Goal: Information Seeking & Learning: Learn about a topic

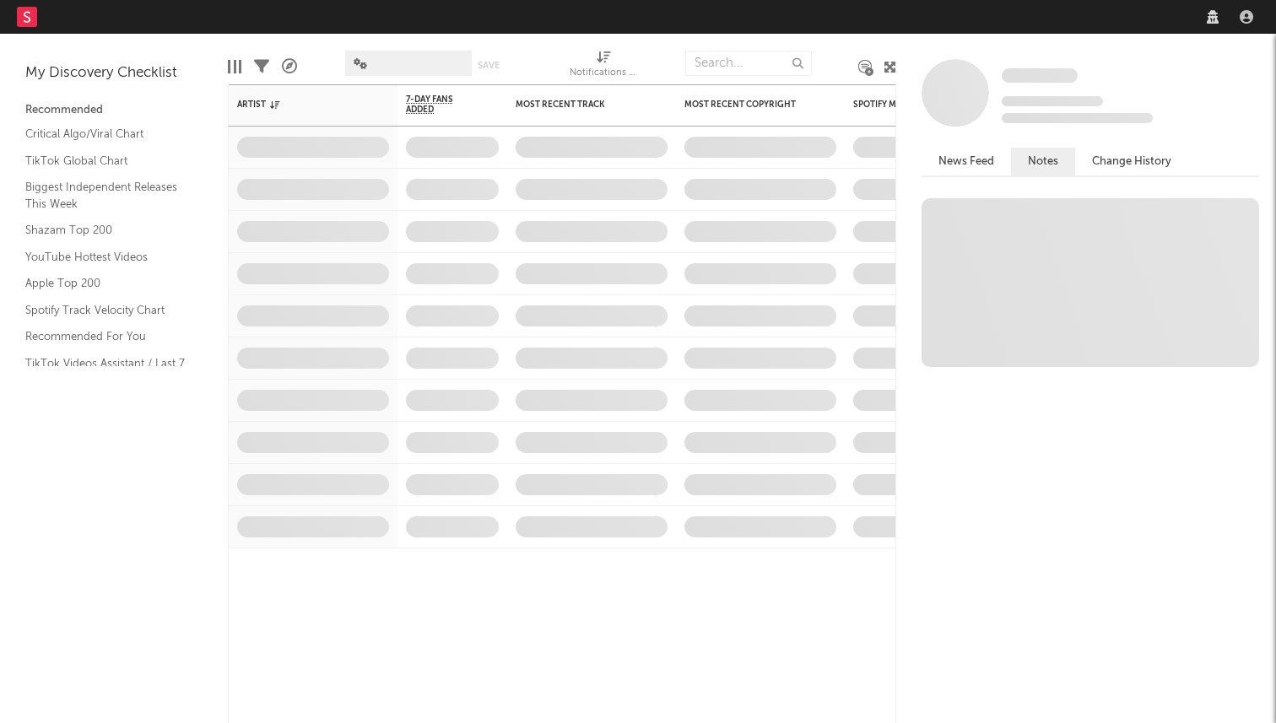
click at [999, 11] on nav "Dashboard Discovery Assistant Charts Leads" at bounding box center [638, 17] width 1276 height 34
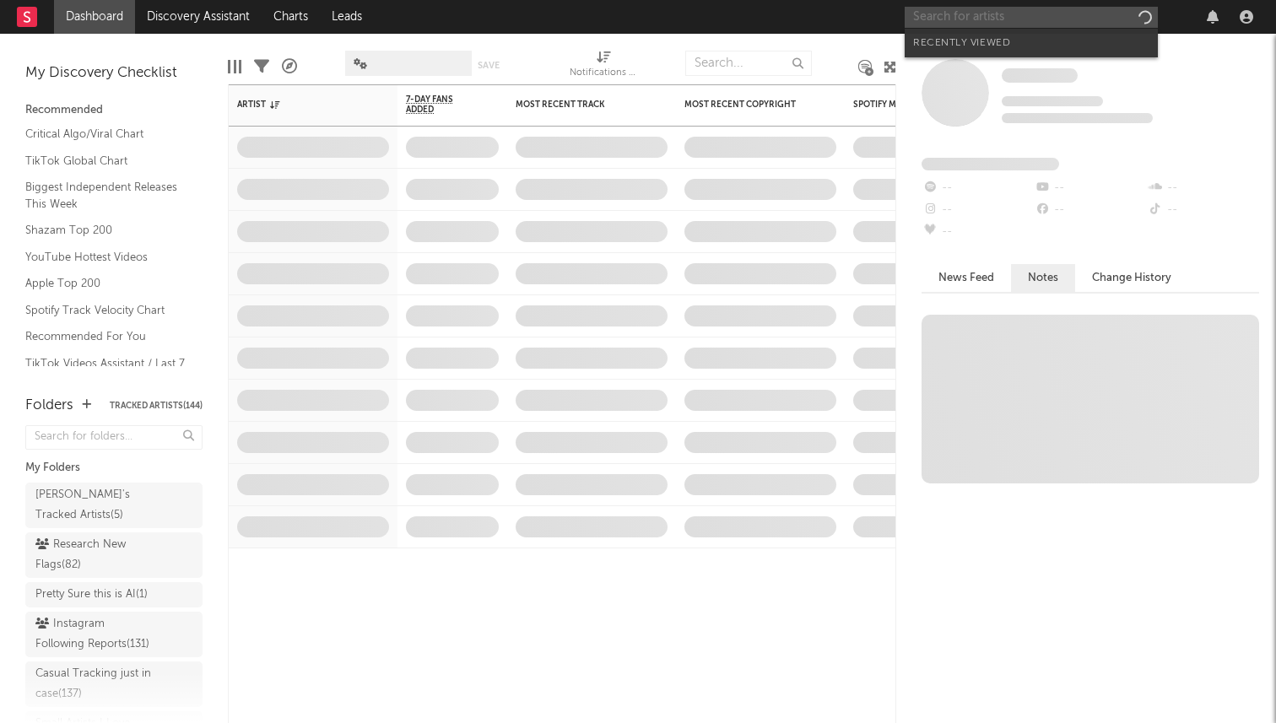
click at [979, 14] on input "text" at bounding box center [1031, 17] width 253 height 21
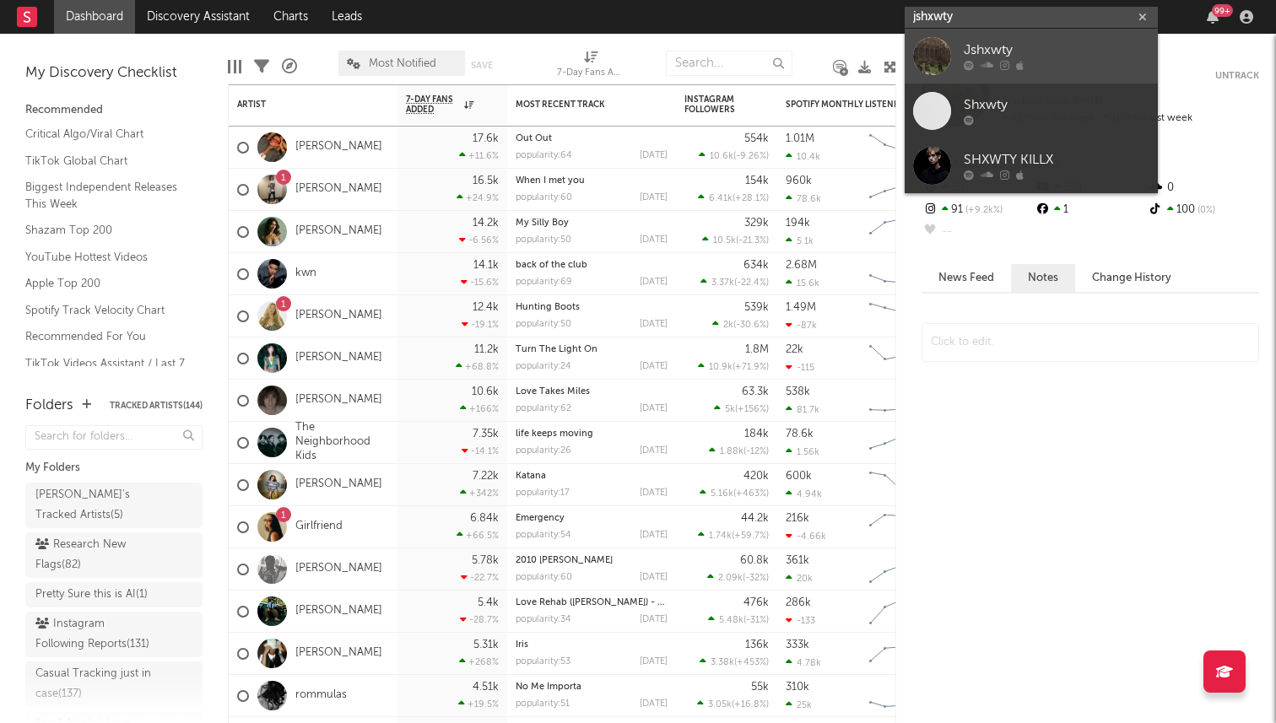
type input "jshxwty"
click at [979, 41] on div "Jshxwty" at bounding box center [1057, 51] width 186 height 20
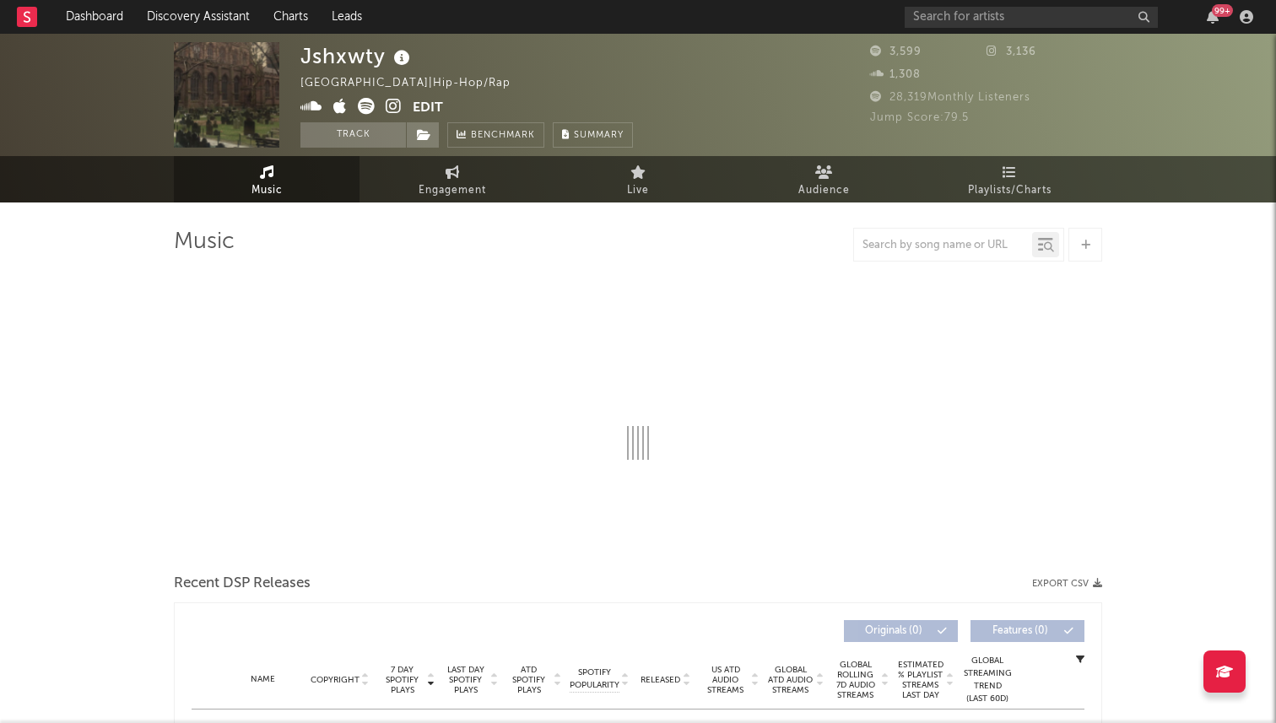
select select "6m"
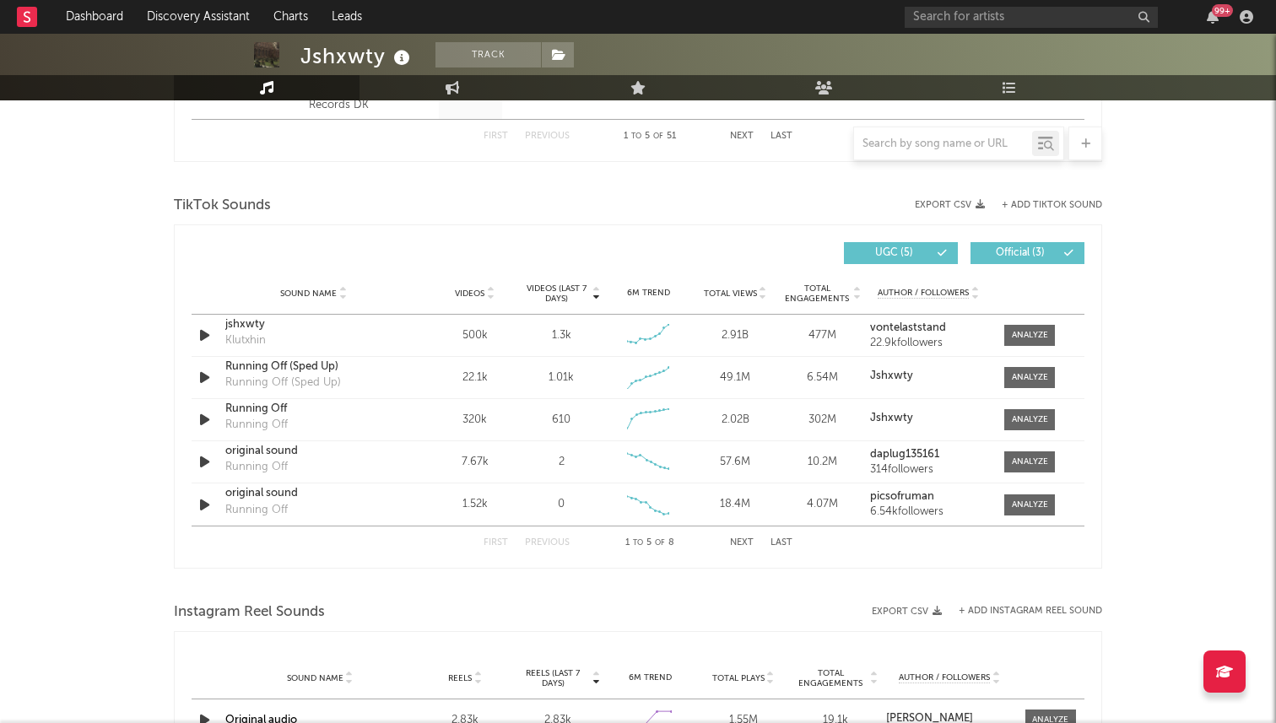
scroll to position [1081, 0]
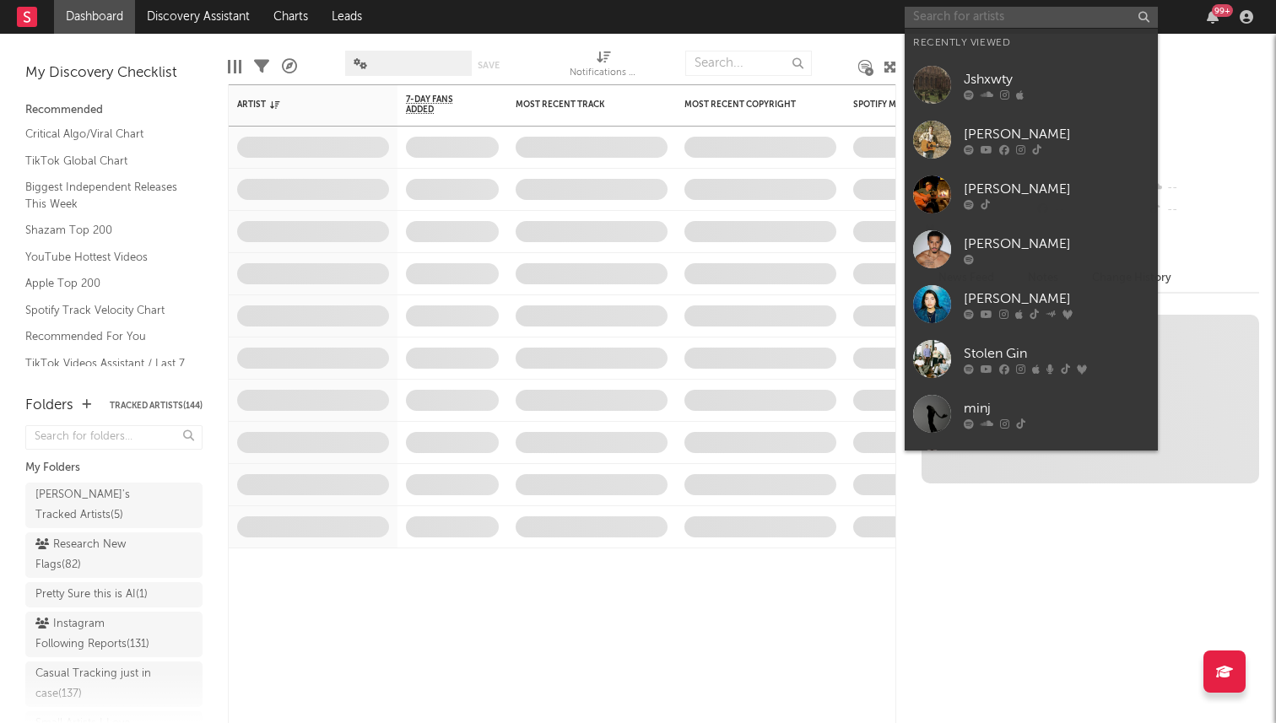
click at [978, 10] on input "text" at bounding box center [1031, 17] width 253 height 21
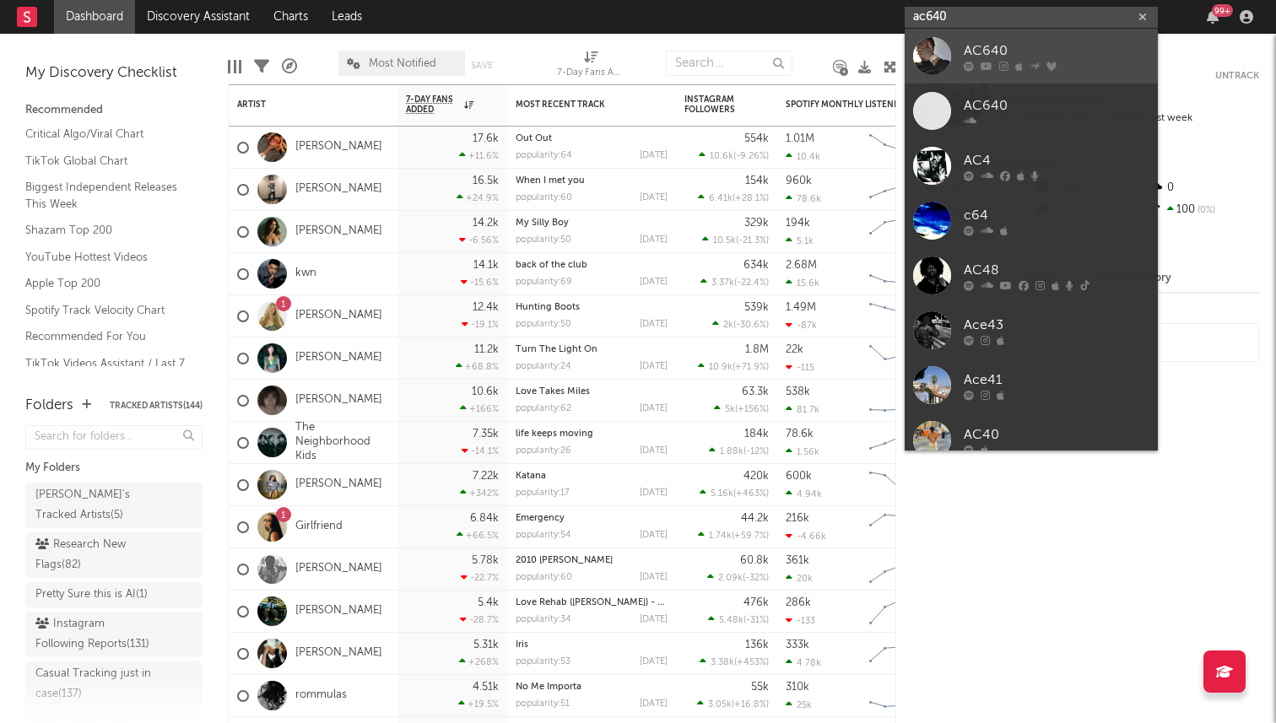
type input "ac640"
click at [970, 70] on icon at bounding box center [969, 66] width 10 height 10
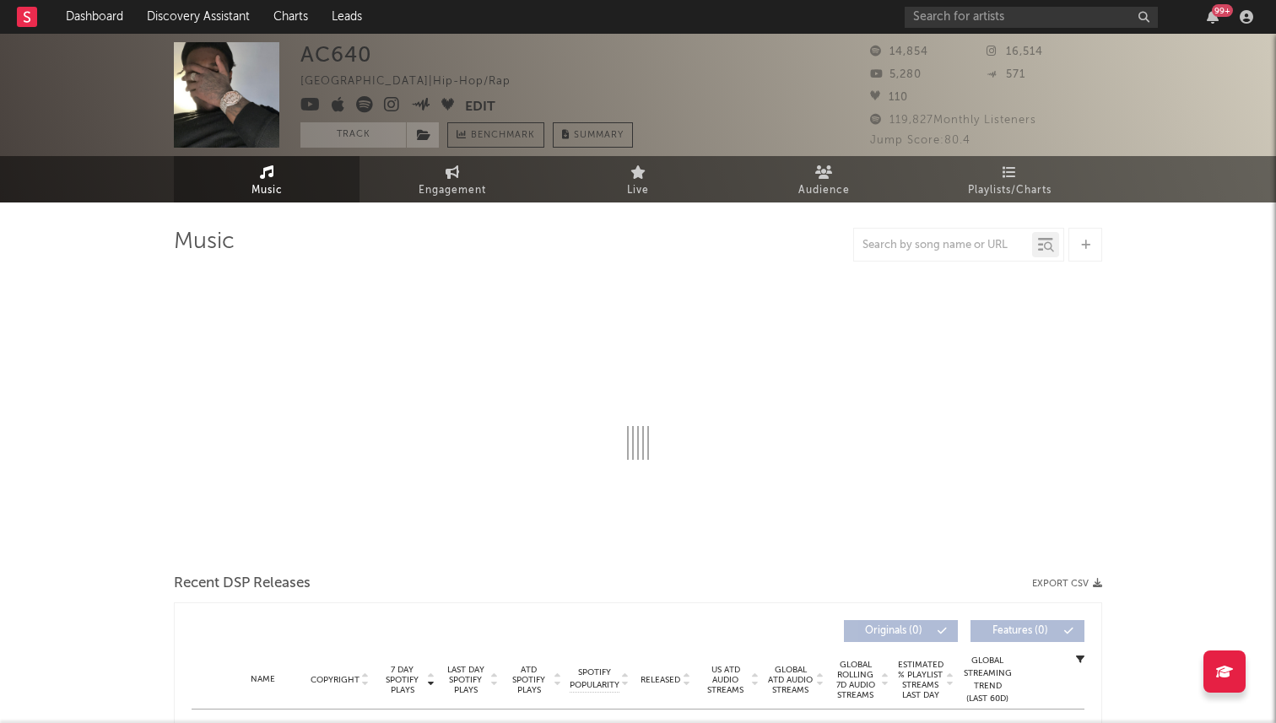
select select "6m"
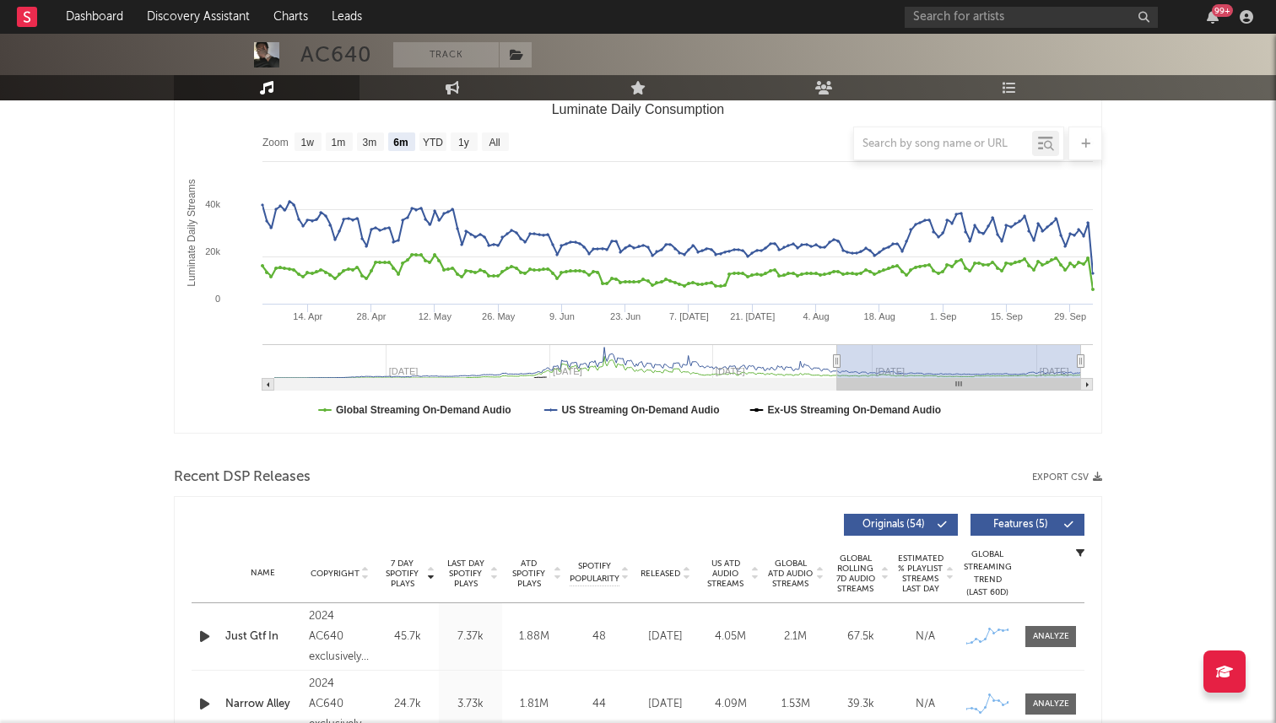
scroll to position [484, 0]
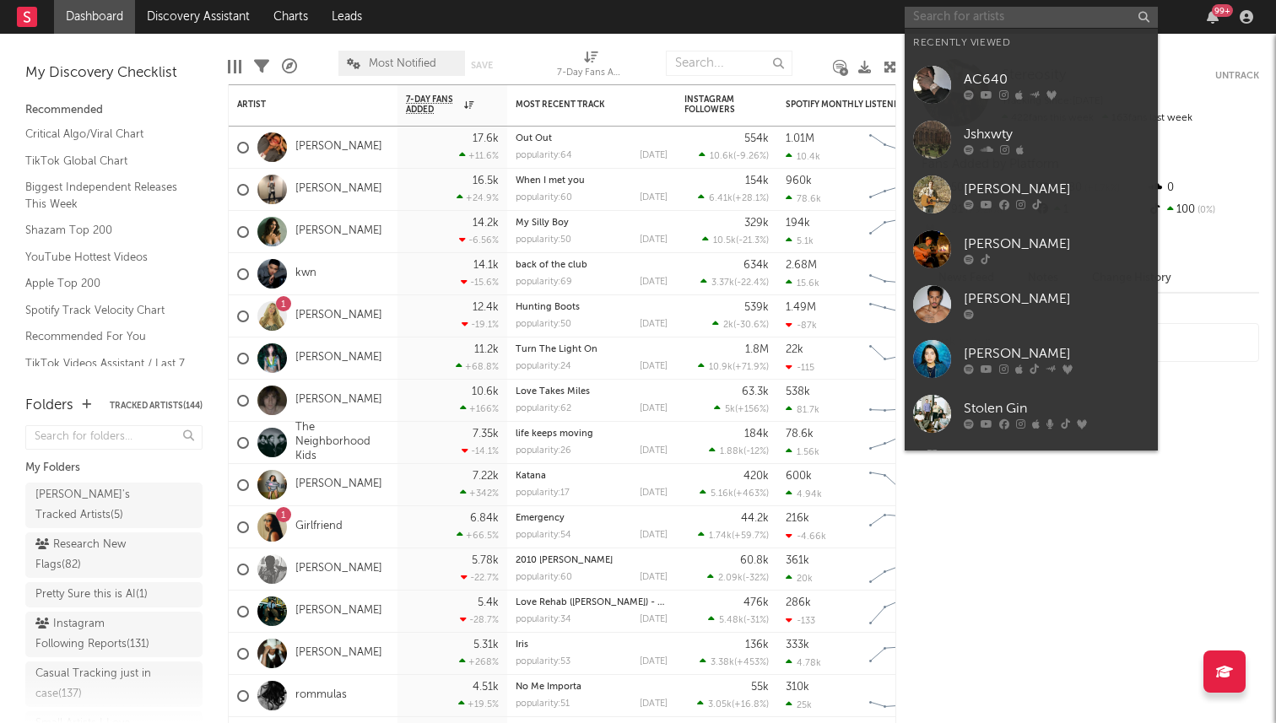
click at [959, 16] on input "text" at bounding box center [1031, 17] width 253 height 21
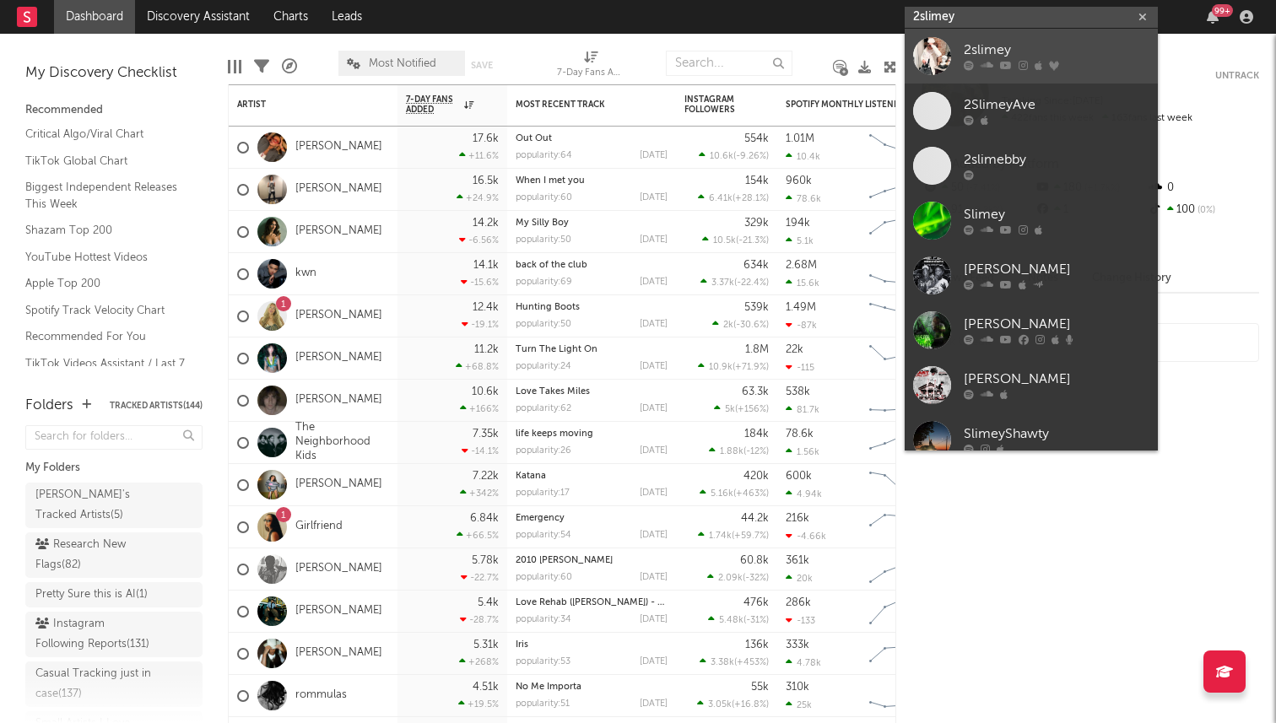
type input "2slimey"
click at [980, 52] on div "2slimey" at bounding box center [1057, 51] width 186 height 20
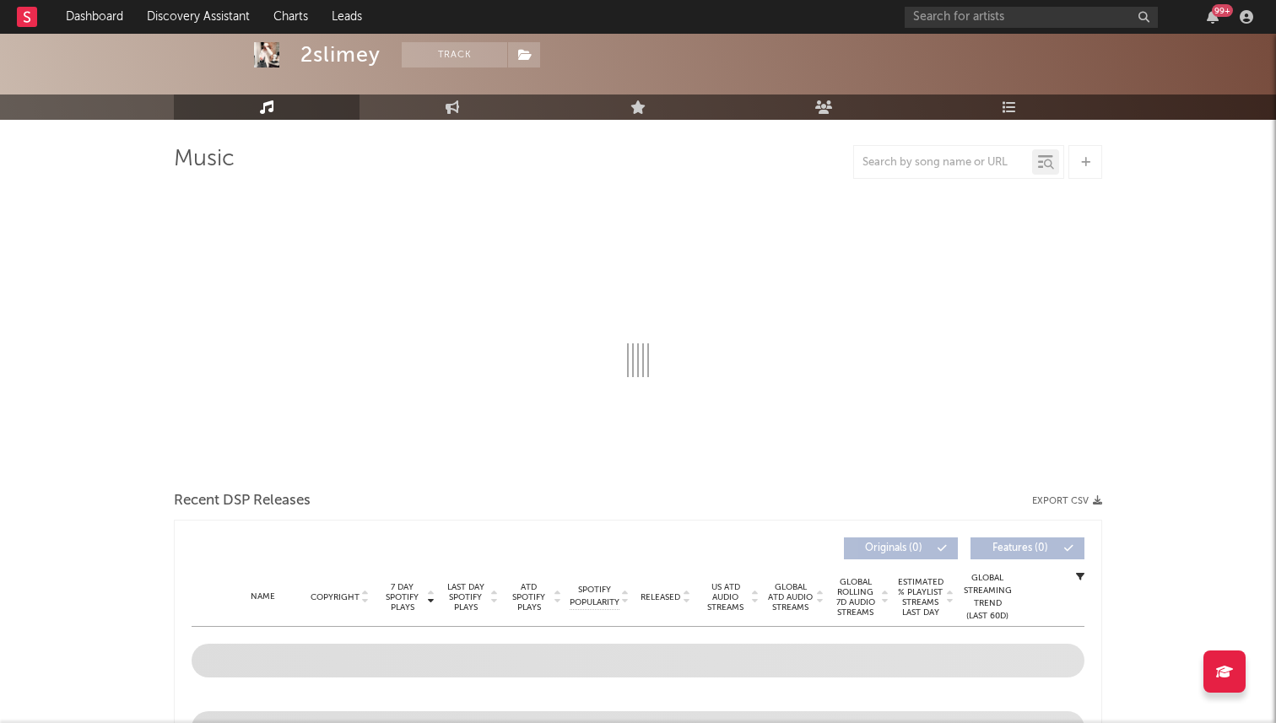
select select "6m"
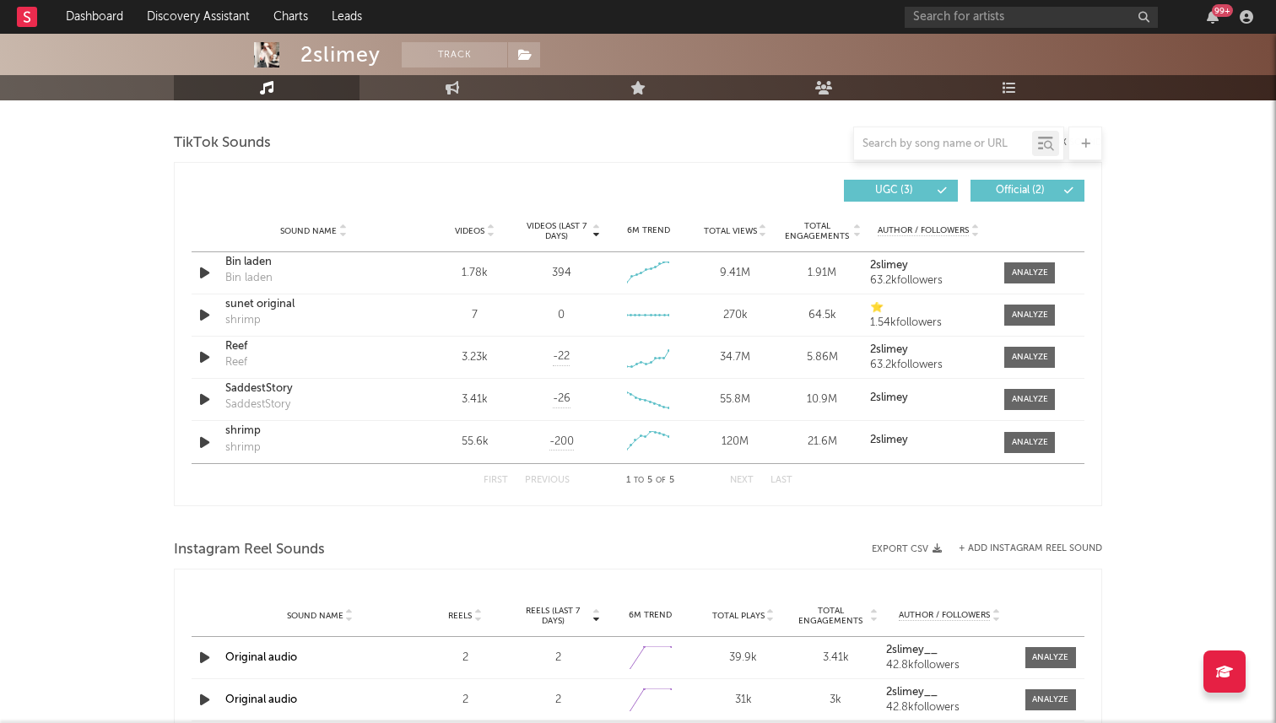
scroll to position [1123, 0]
click at [223, 264] on div "Sound Name Bin laden Bin laden" at bounding box center [313, 274] width 185 height 39
click at [205, 266] on icon "button" at bounding box center [205, 273] width 18 height 21
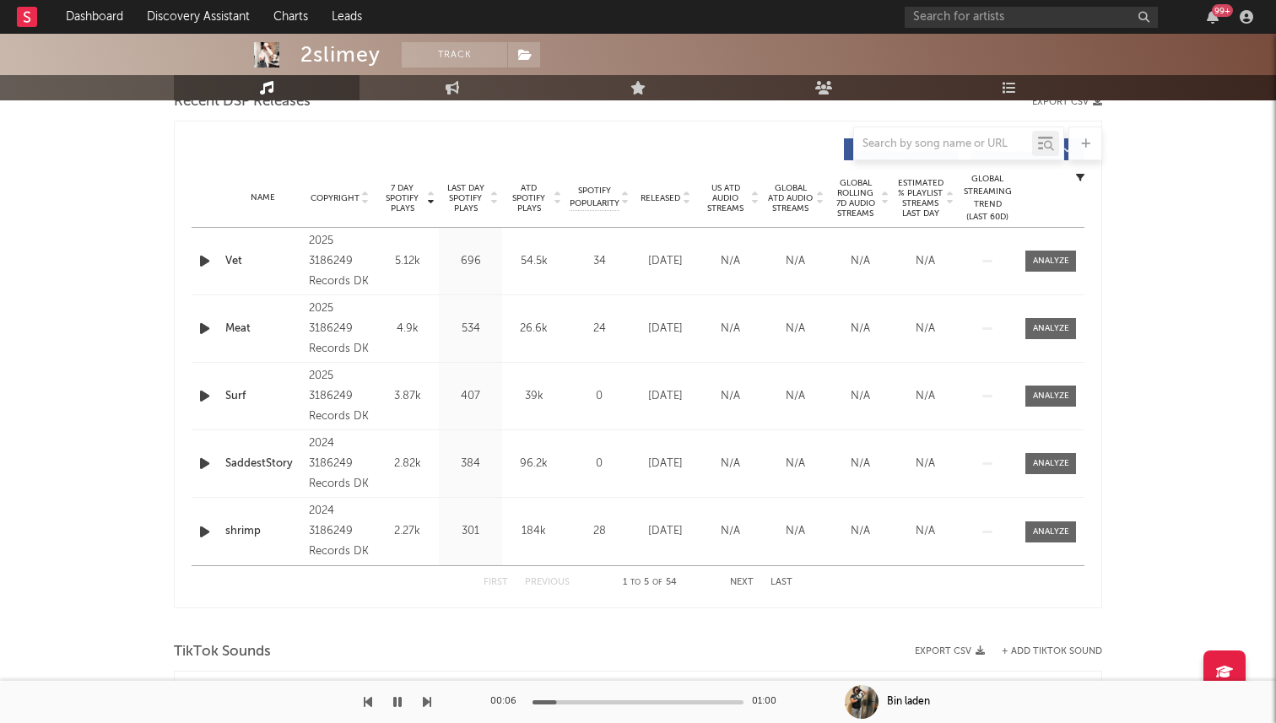
scroll to position [614, 0]
click at [739, 581] on button "Next" at bounding box center [742, 583] width 24 height 9
drag, startPoint x: 739, startPoint y: 581, endPoint x: 603, endPoint y: 397, distance: 229.4
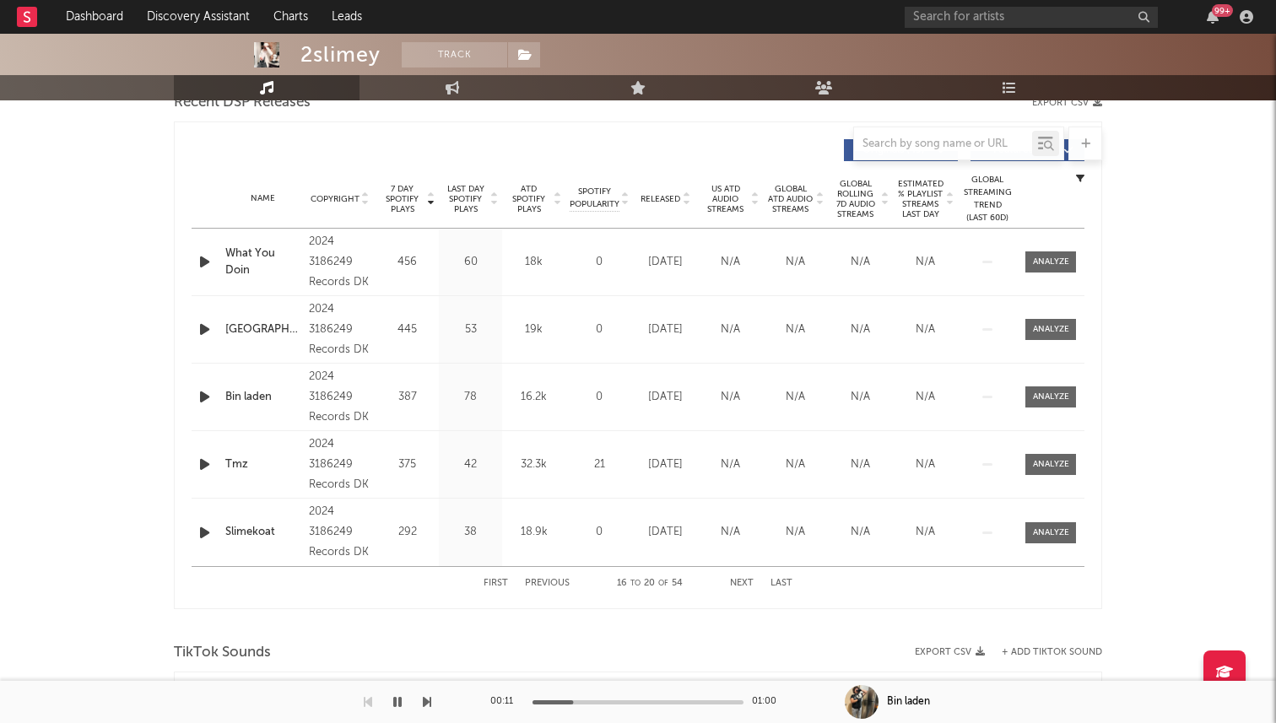
click at [603, 397] on div "7 Day Spotify Plays Copyright 7 Day Spotify Plays Last Day Spotify Plays ATD Sp…" at bounding box center [638, 365] width 893 height 469
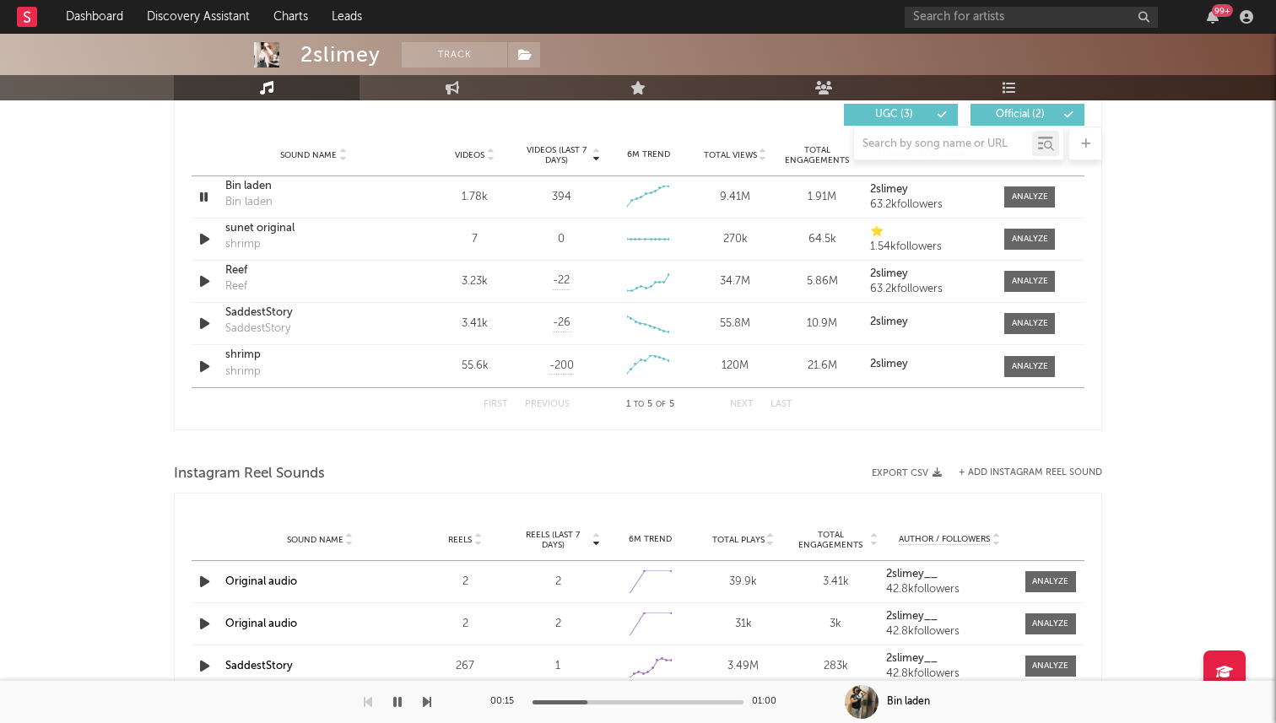
scroll to position [1192, 0]
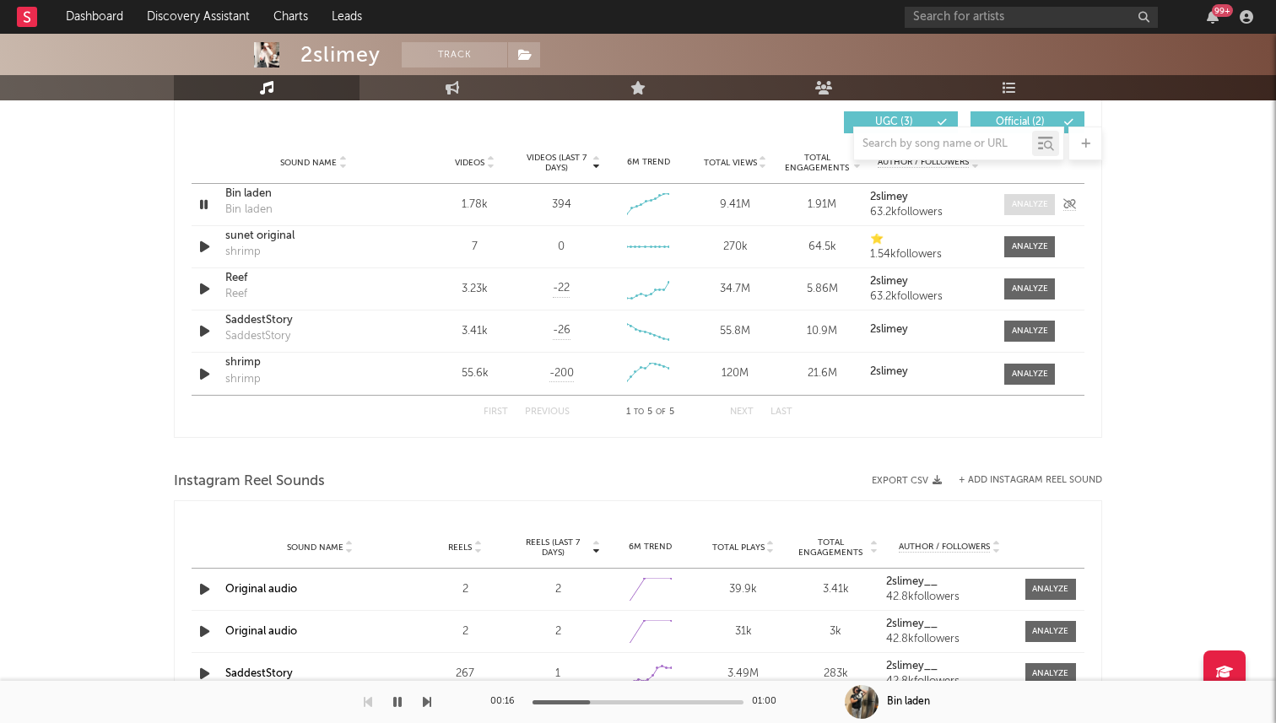
click at [1007, 195] on span at bounding box center [1029, 204] width 51 height 21
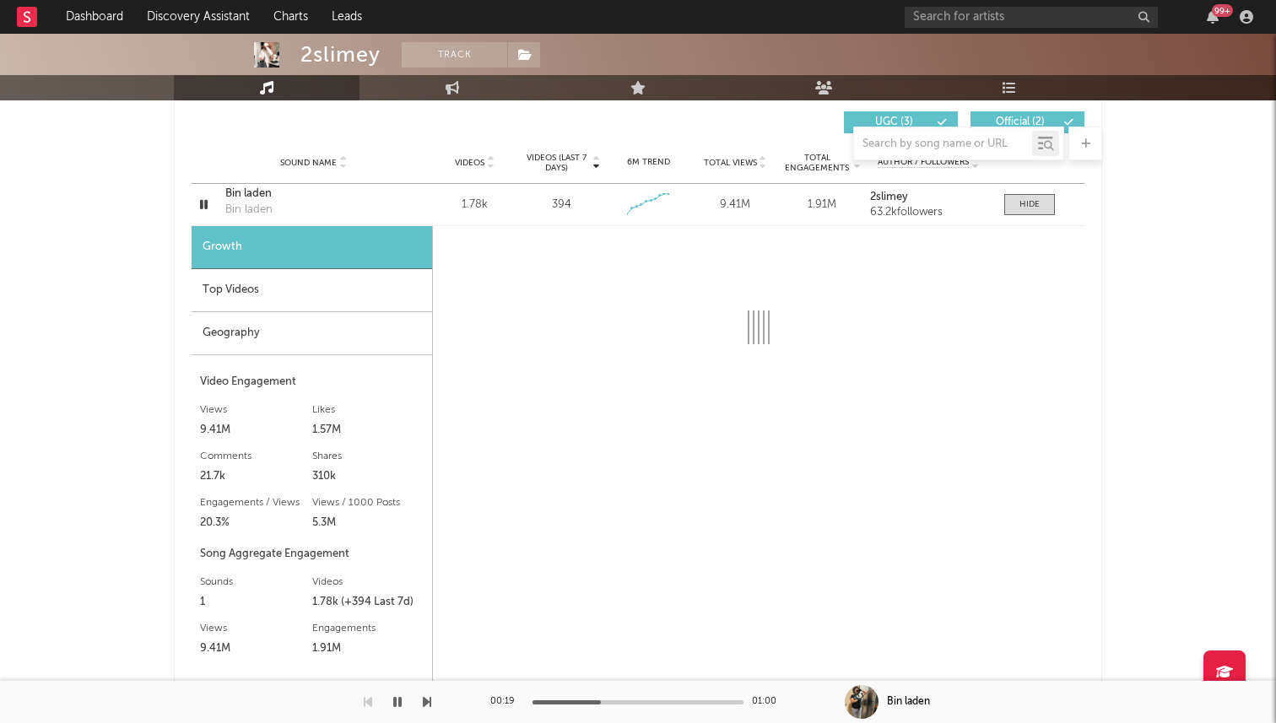
select select "6m"
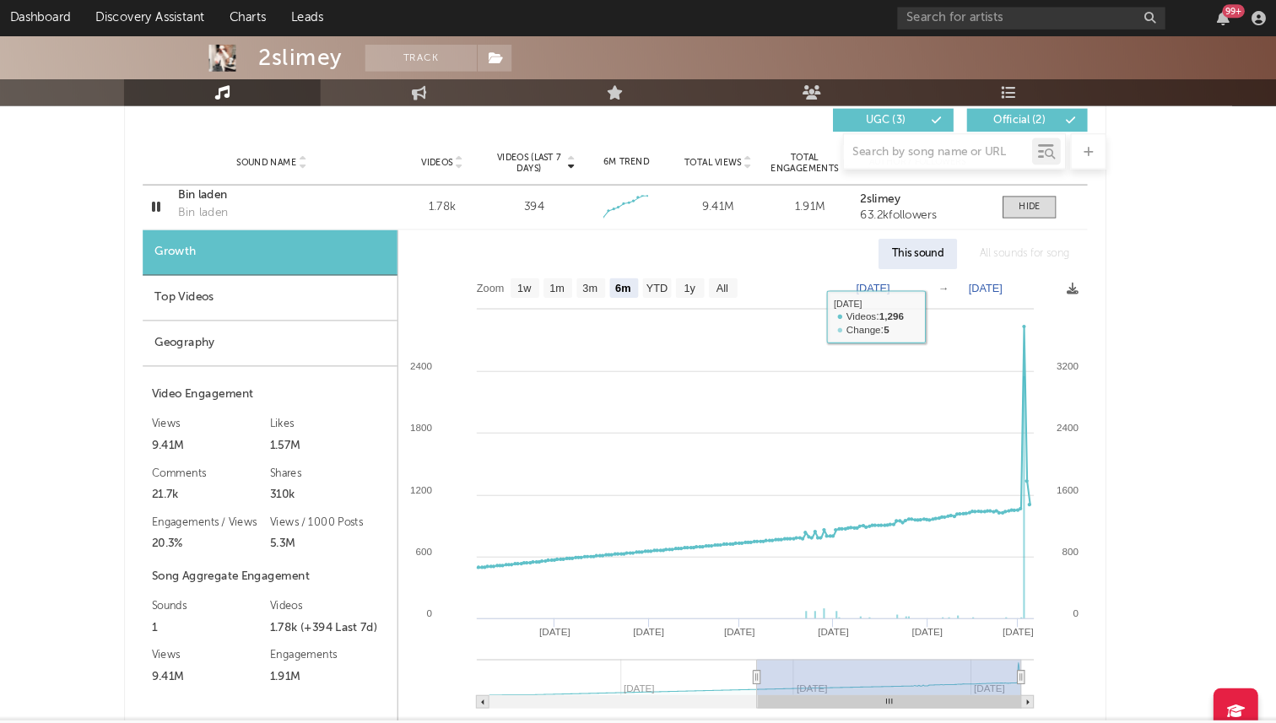
scroll to position [1096, 0]
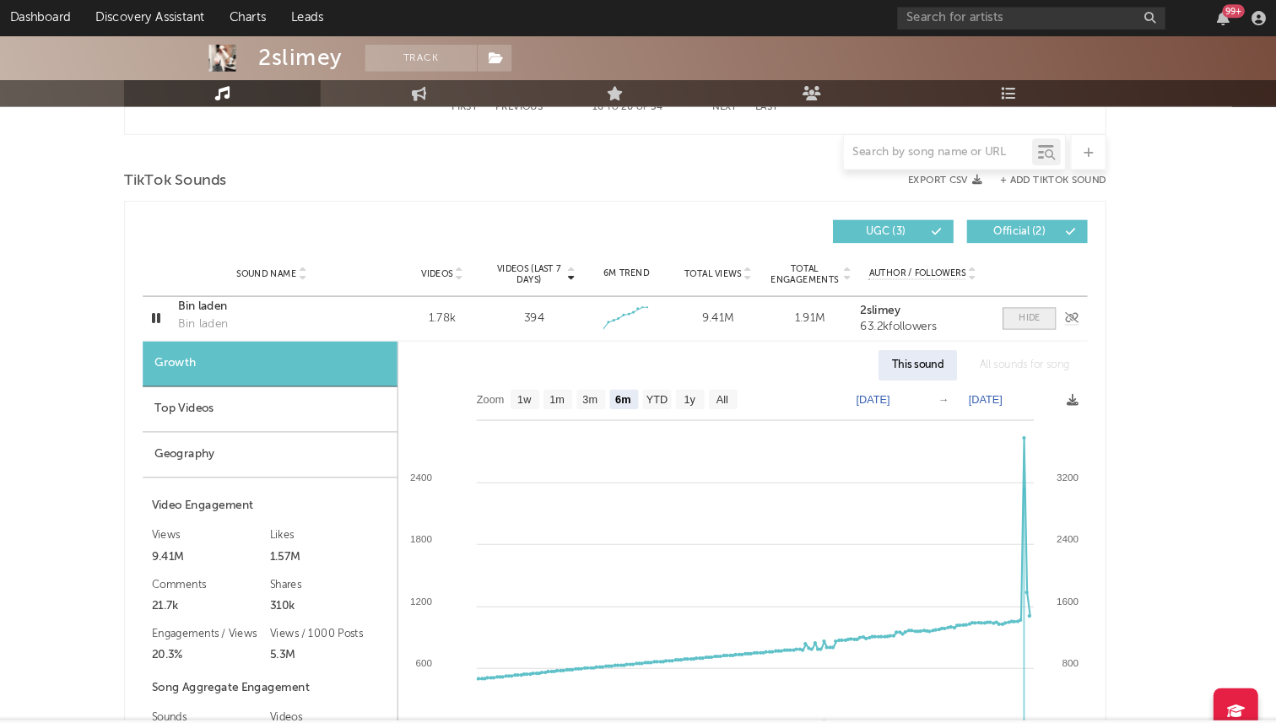
click at [1029, 295] on div at bounding box center [1029, 301] width 20 height 13
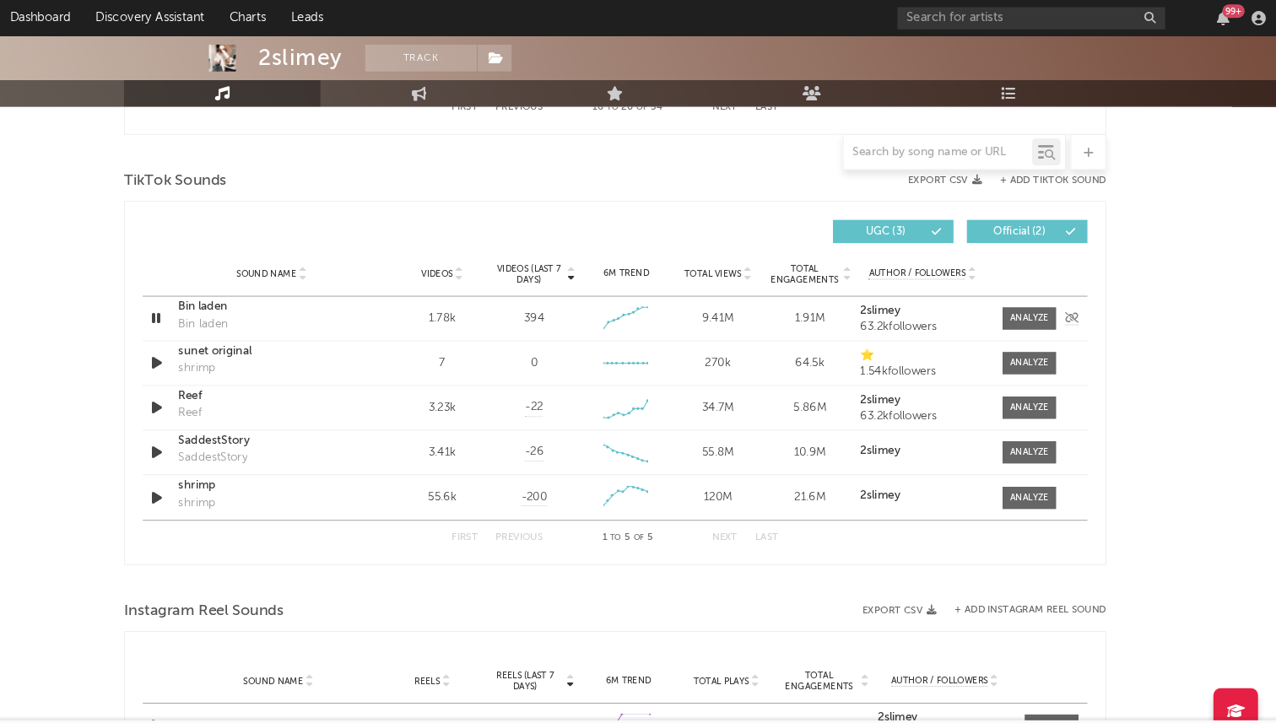
click at [244, 298] on div "Bin laden" at bounding box center [248, 306] width 47 height 17
click at [242, 287] on div "Bin laden" at bounding box center [313, 290] width 176 height 17
click at [197, 301] on icon "button" at bounding box center [204, 300] width 16 height 21
